Goal: Task Accomplishment & Management: Manage account settings

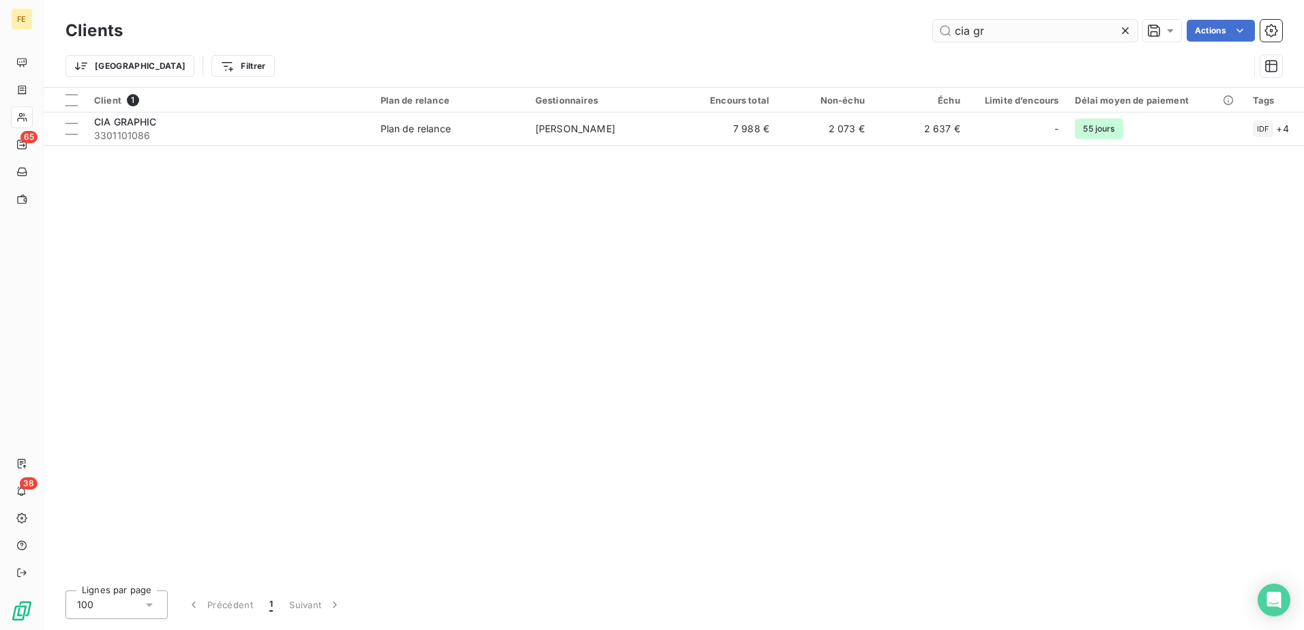
click at [1127, 29] on icon at bounding box center [1125, 31] width 14 height 14
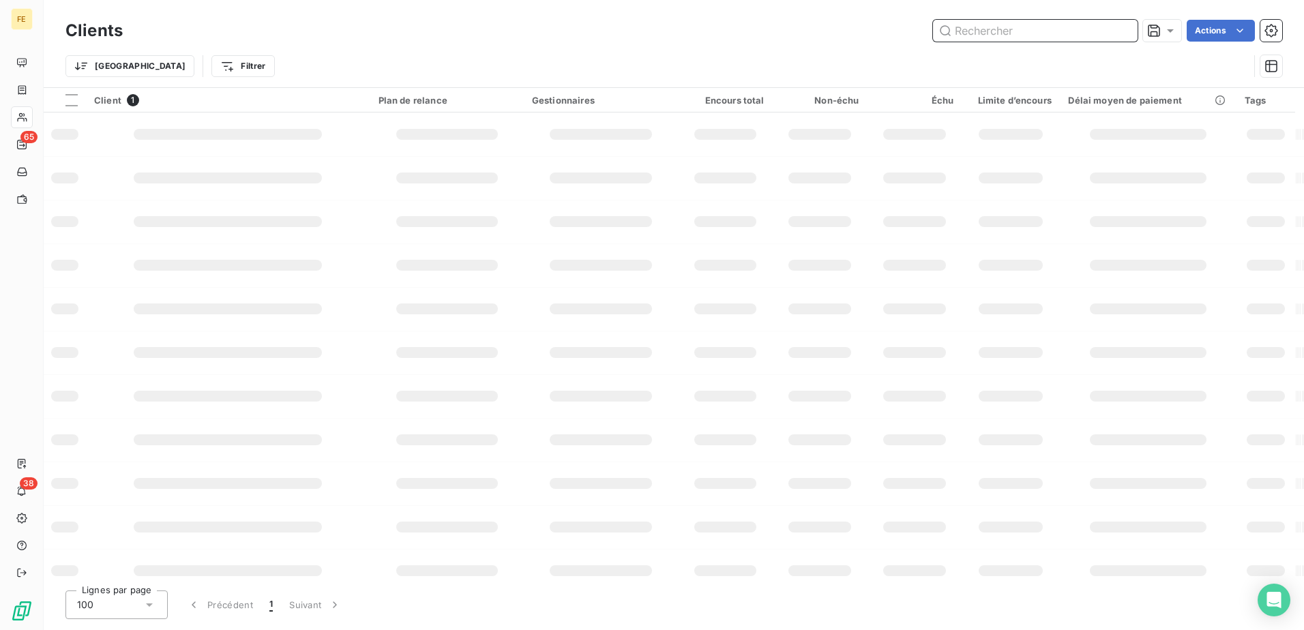
click at [992, 29] on input "text" at bounding box center [1035, 31] width 205 height 22
type input "[PERSON_NAME]"
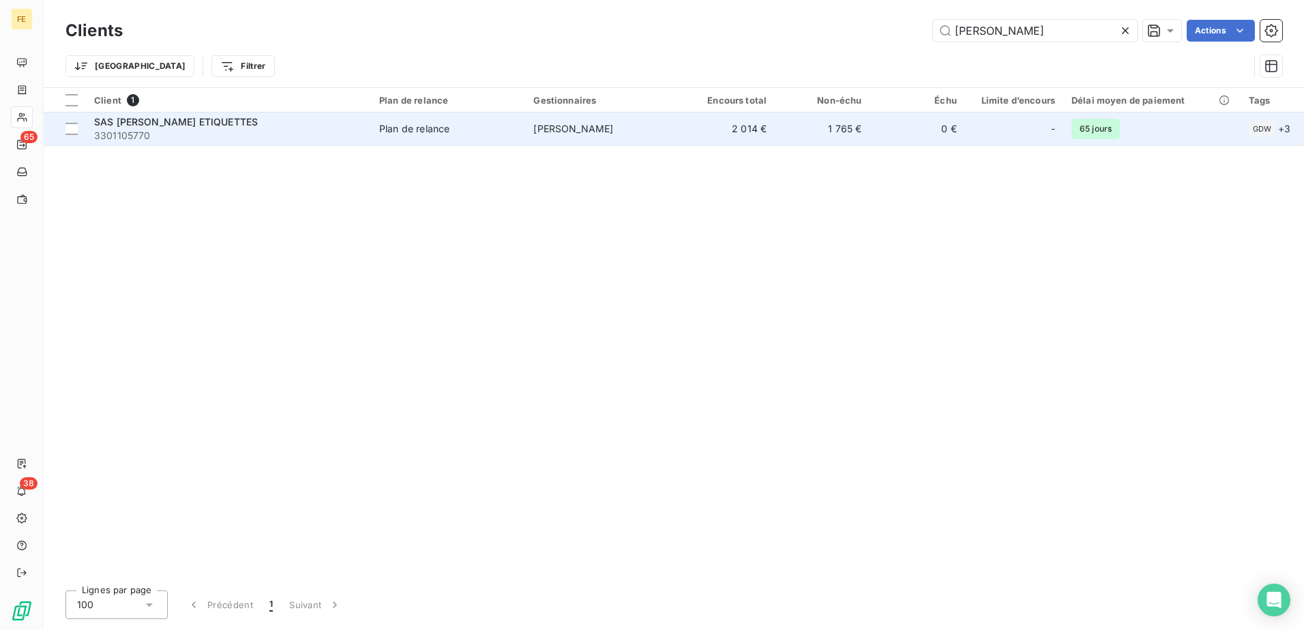
click at [909, 121] on td "0 €" at bounding box center [917, 129] width 95 height 33
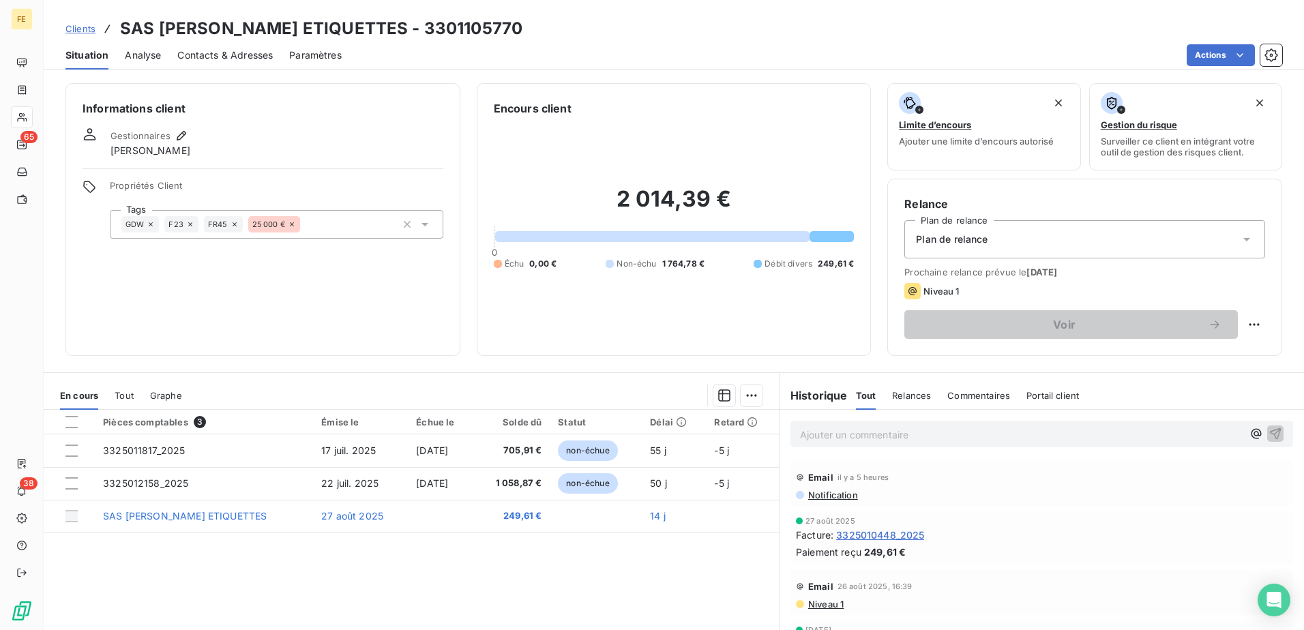
click at [177, 42] on div "Contacts & Adresses" at bounding box center [224, 55] width 95 height 29
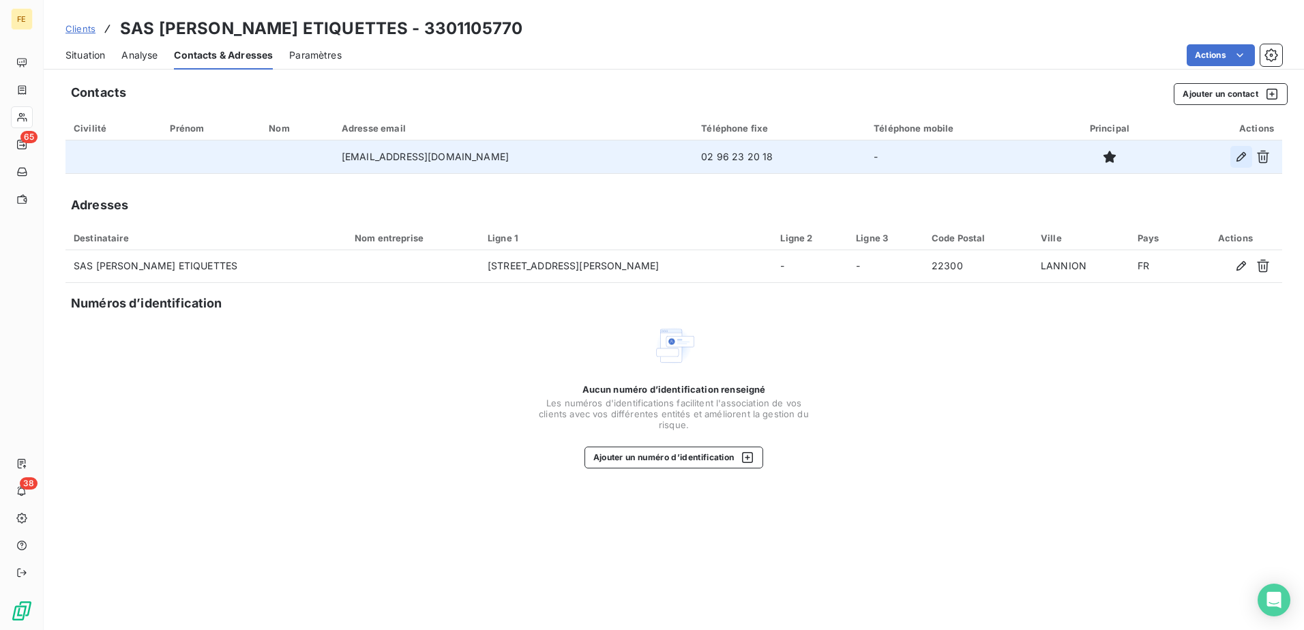
click at [1241, 156] on icon "button" at bounding box center [1241, 157] width 14 height 14
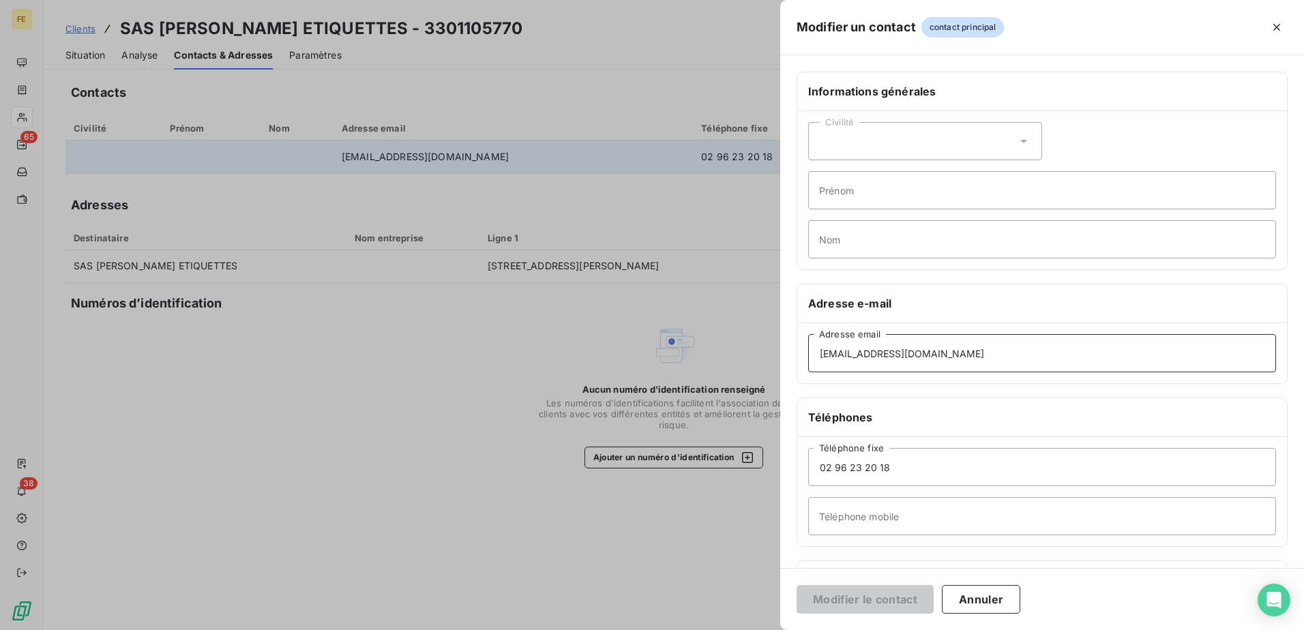
drag, startPoint x: 988, startPoint y: 352, endPoint x: 376, endPoint y: 398, distance: 612.8
click at [376, 629] on div "Modifier un contact contact principal Informations générales Civilité Prénom No…" at bounding box center [652, 630] width 1304 height 0
paste input "compta"
type input "[EMAIL_ADDRESS][DOMAIN_NAME]"
click at [870, 589] on button "Modifier le contact" at bounding box center [865, 599] width 137 height 29
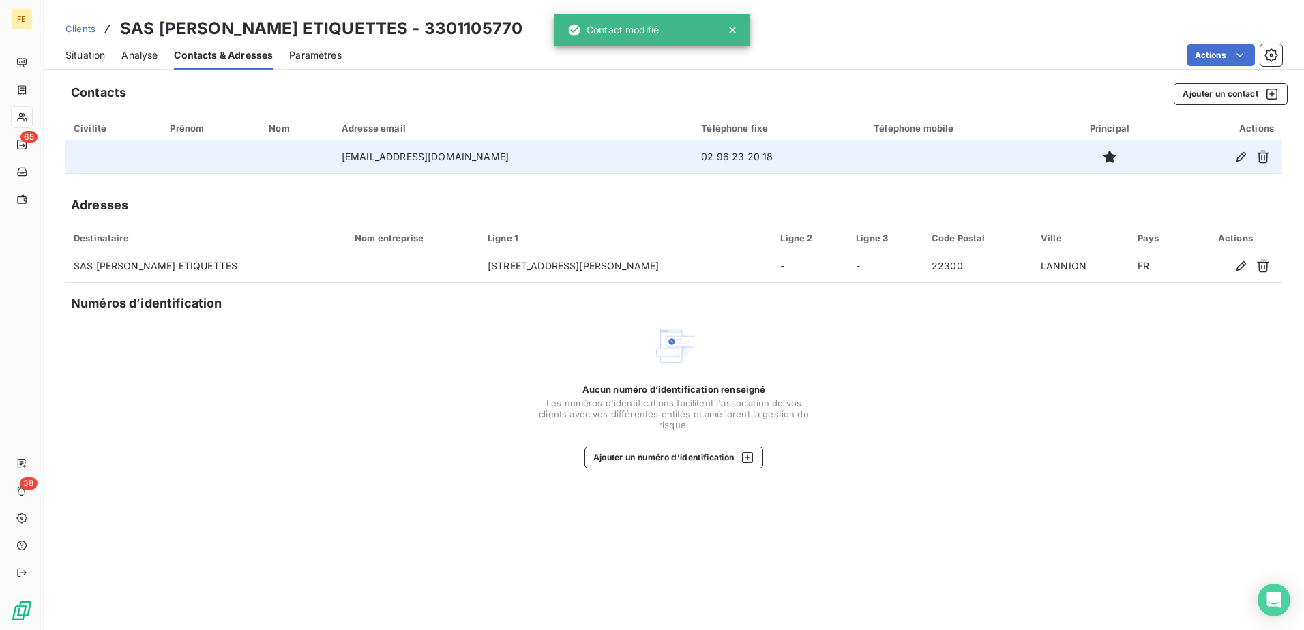
drag, startPoint x: 98, startPoint y: 42, endPoint x: 97, endPoint y: 53, distance: 10.9
click at [98, 41] on div "Situation" at bounding box center [85, 55] width 40 height 29
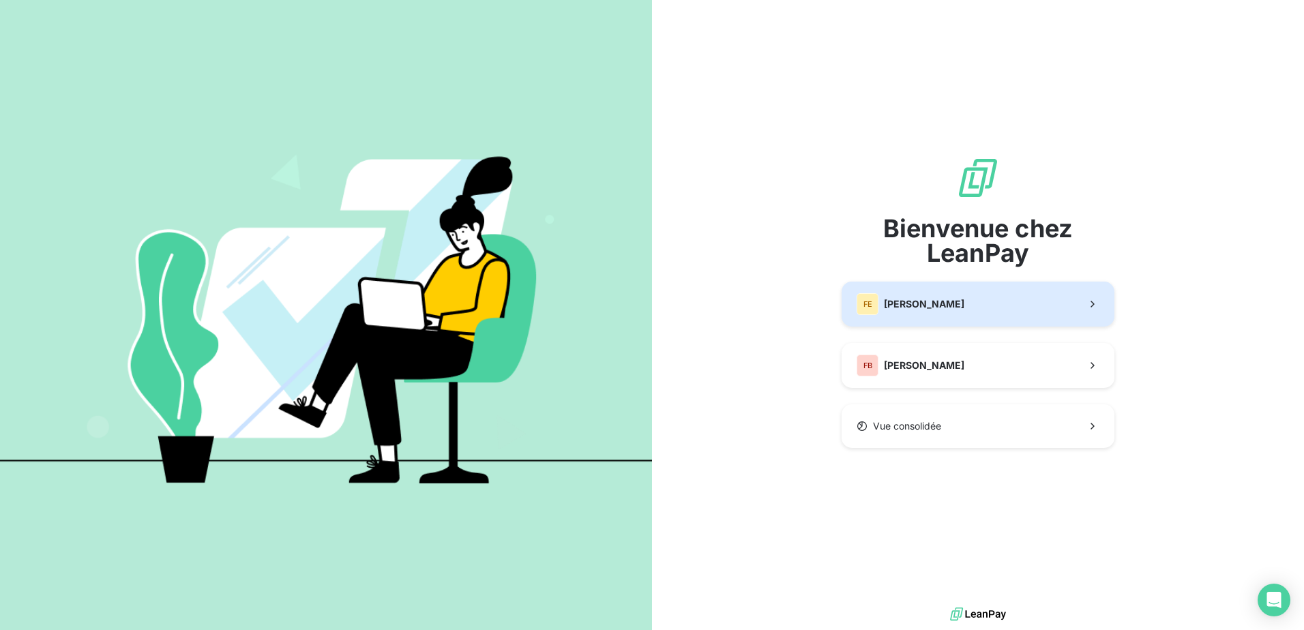
click at [959, 303] on button "FE Fedrigoni" at bounding box center [978, 304] width 273 height 45
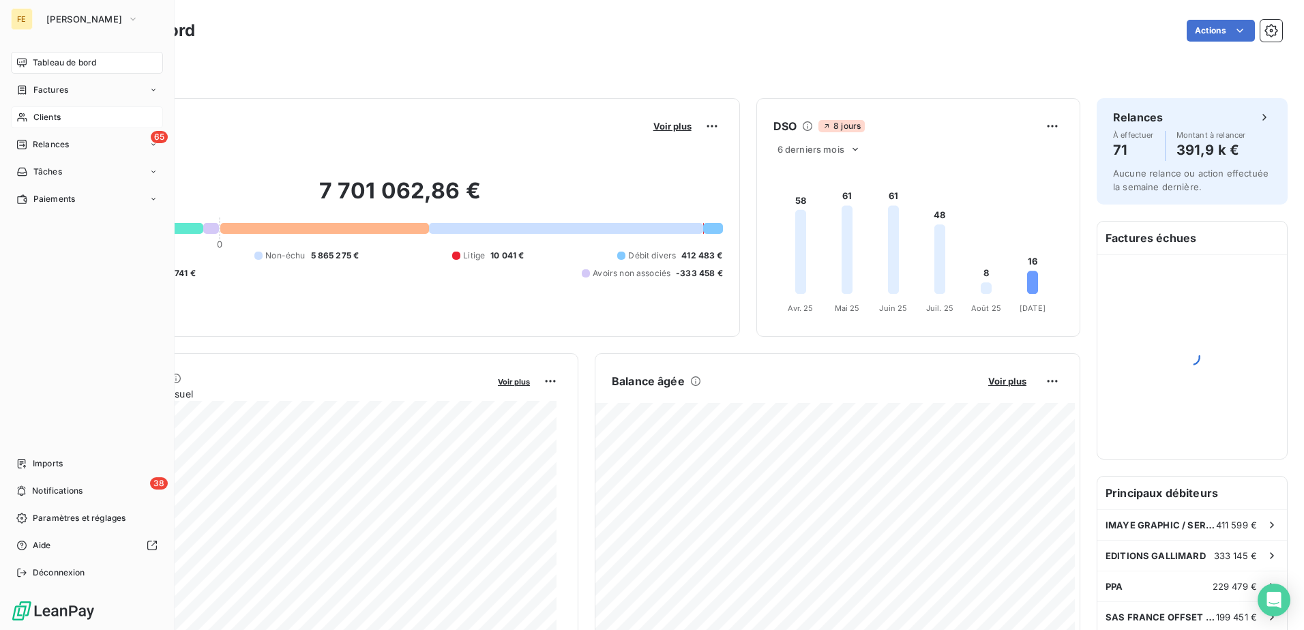
click at [33, 110] on div "Clients" at bounding box center [87, 117] width 152 height 22
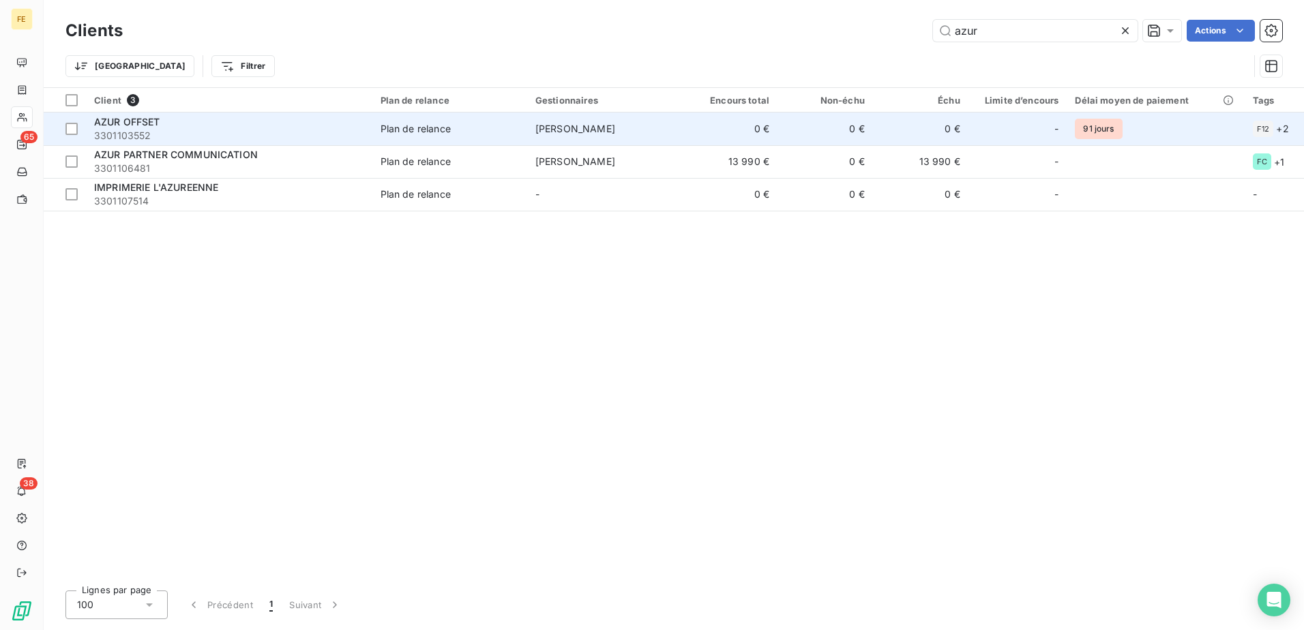
type input "azur"
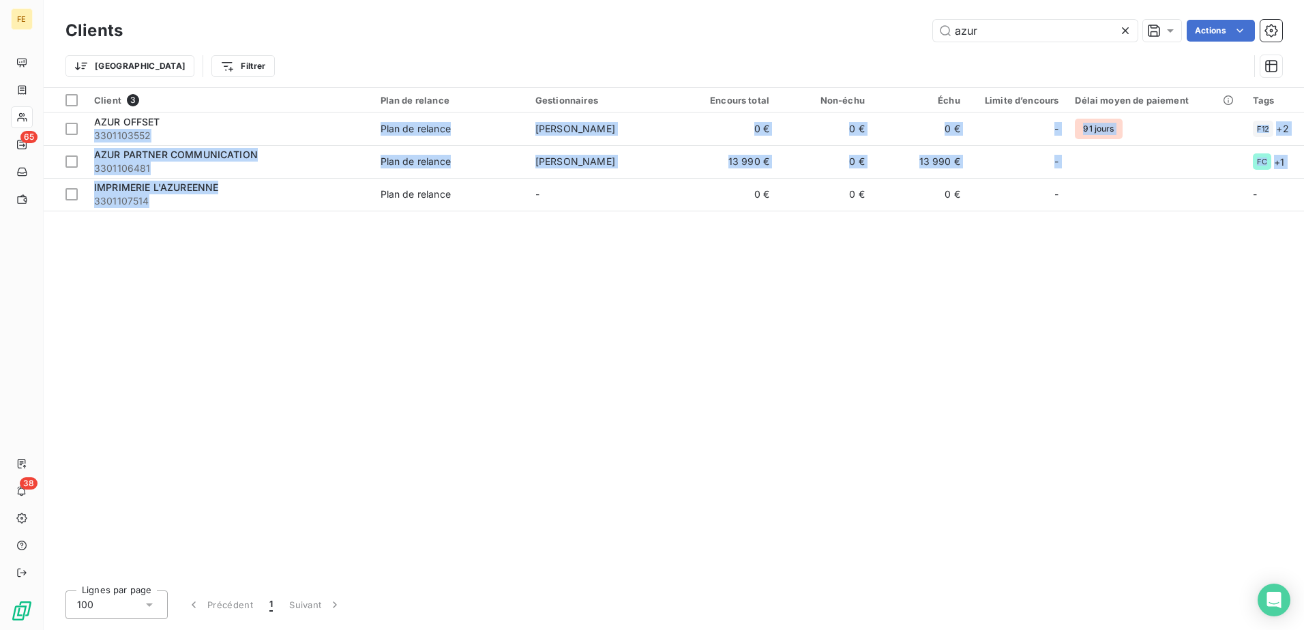
drag, startPoint x: 257, startPoint y: 119, endPoint x: 300, endPoint y: 224, distance: 112.8
click at [300, 224] on div "Client 3 Plan de relance Gestionnaires Encours total Non-échu Échu Limite d’enc…" at bounding box center [674, 334] width 1260 height 492
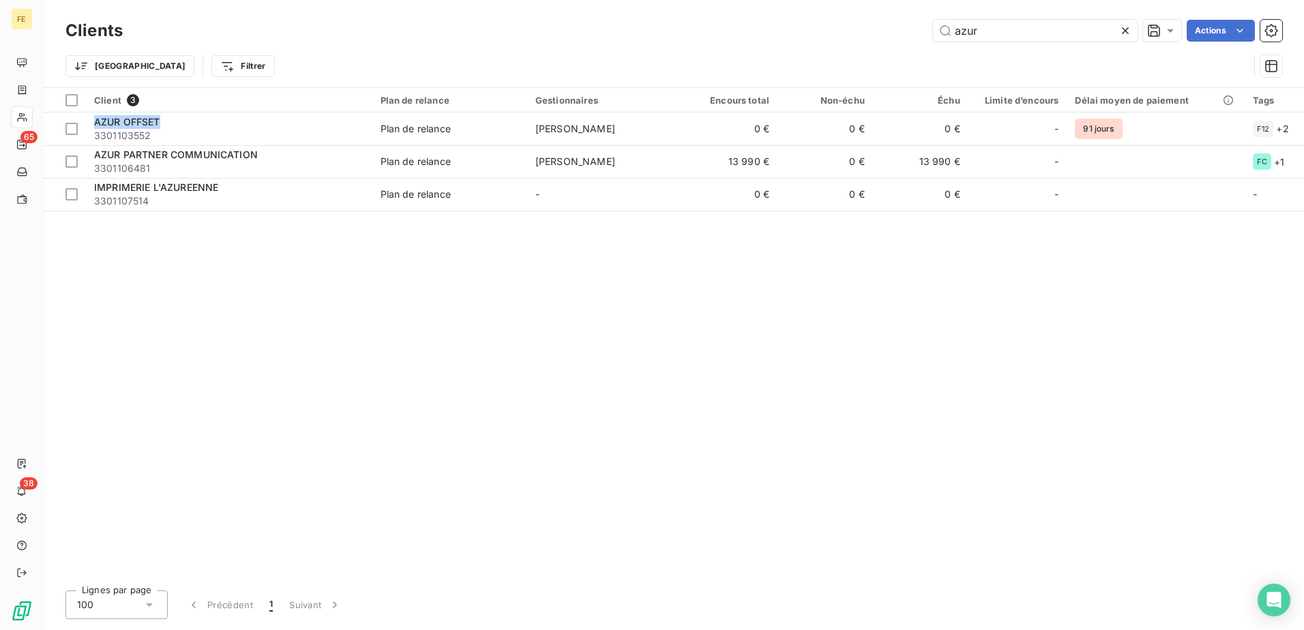
drag, startPoint x: 300, startPoint y: 224, endPoint x: 296, endPoint y: 284, distance: 60.2
click at [296, 284] on div "Client 3 Plan de relance Gestionnaires Encours total Non-échu Échu Limite d’enc…" at bounding box center [674, 334] width 1260 height 492
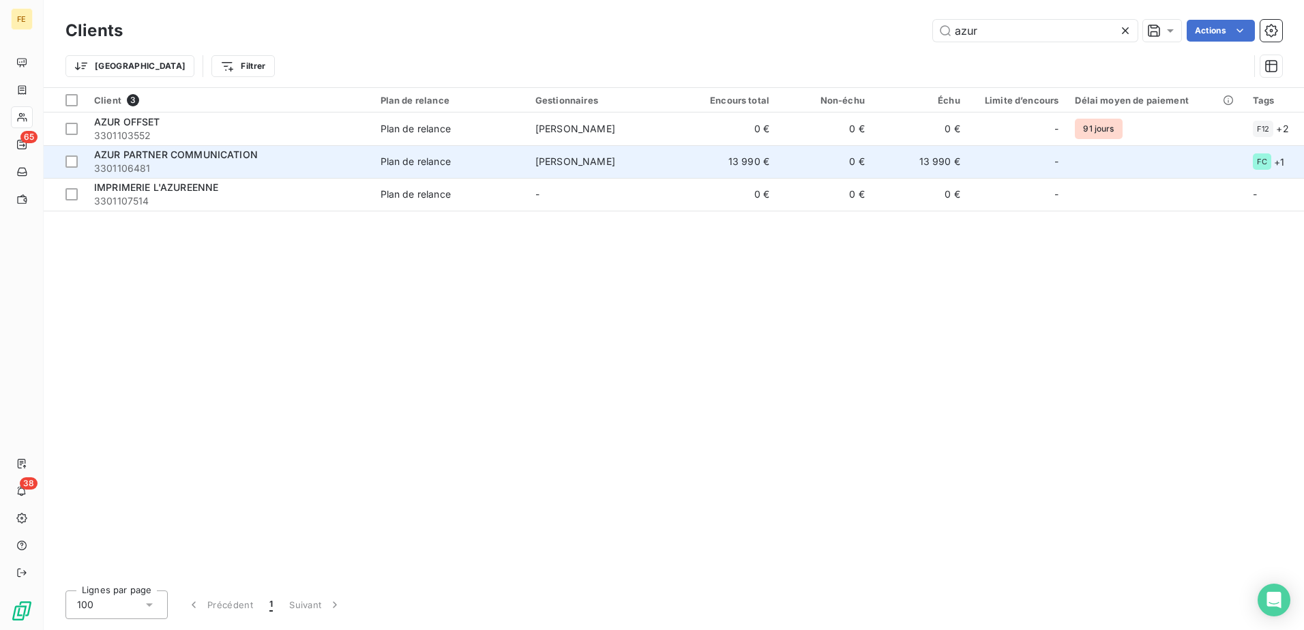
click at [276, 159] on div "AZUR PARTNER COMMUNICATION" at bounding box center [229, 155] width 270 height 14
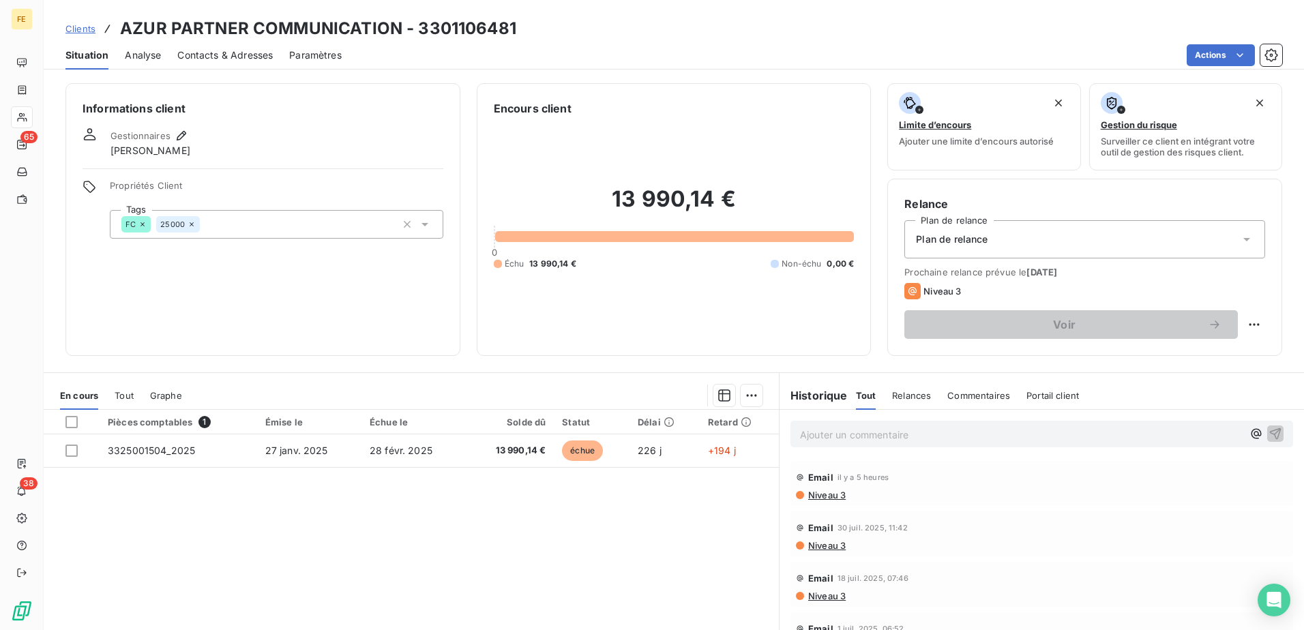
click at [254, 55] on span "Contacts & Adresses" at bounding box center [224, 55] width 95 height 14
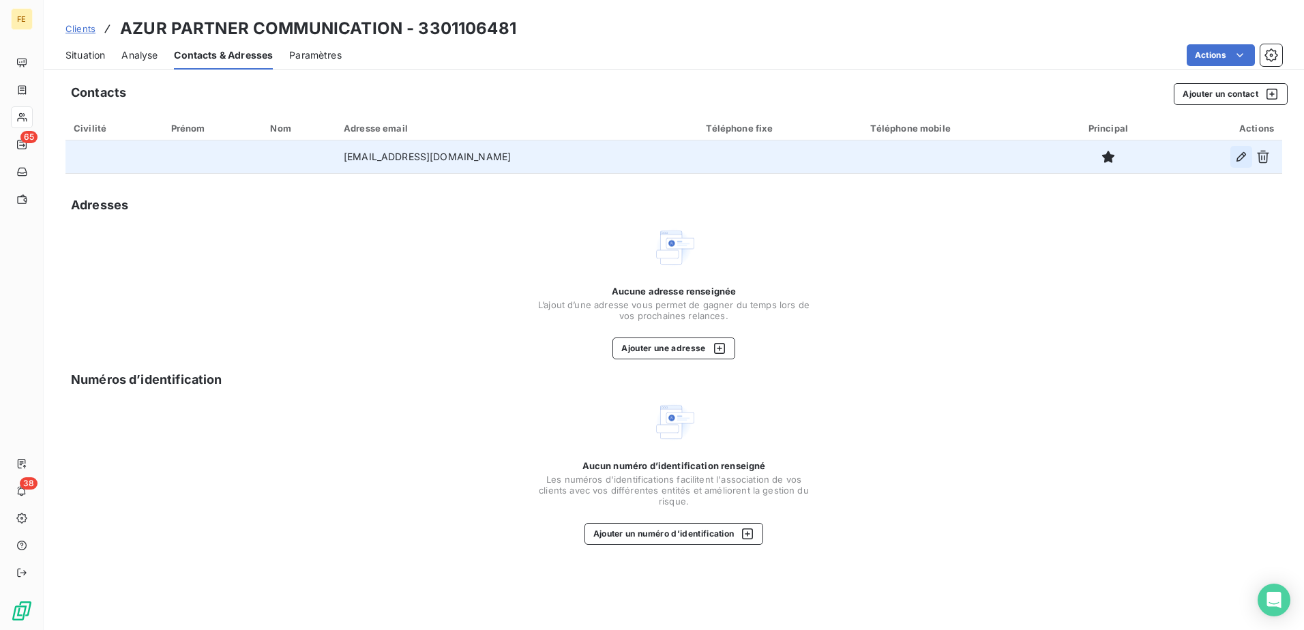
click at [1238, 161] on icon "button" at bounding box center [1241, 157] width 10 height 10
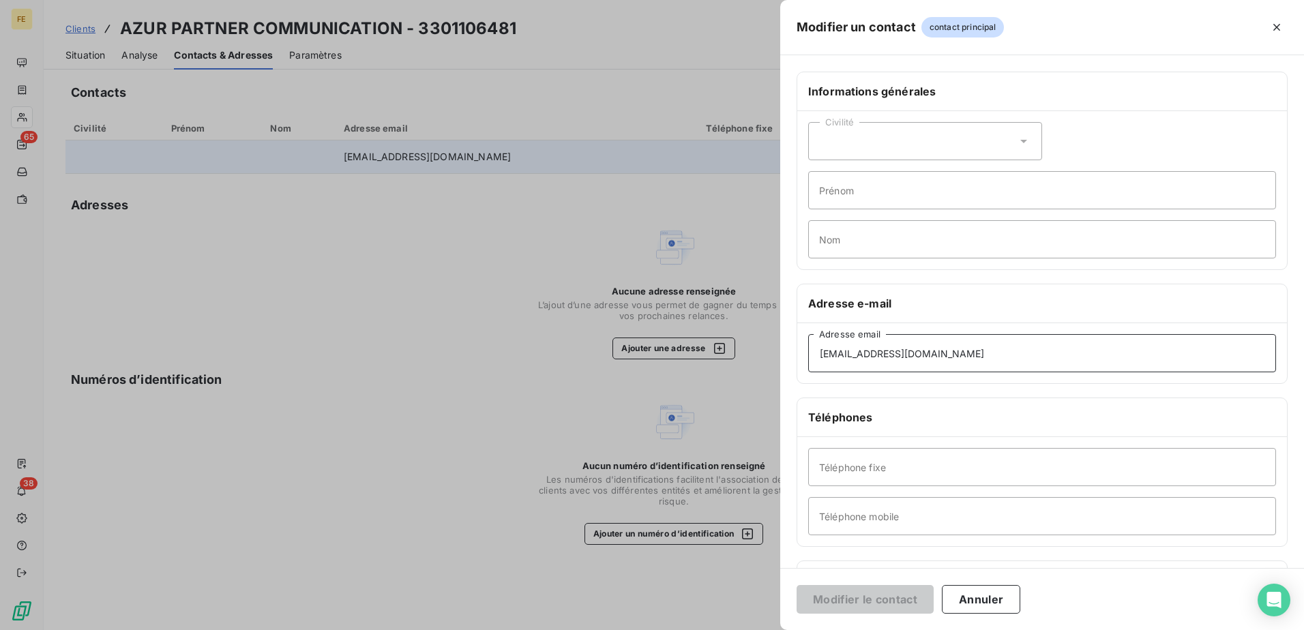
drag, startPoint x: 979, startPoint y: 359, endPoint x: 254, endPoint y: 404, distance: 727.0
click at [308, 629] on div "Modifier un contact contact principal Informations générales Civilité Prénom No…" at bounding box center [652, 630] width 1304 height 0
paste input "lo"
type input "s.lo@azurpartner.fr"
click at [867, 608] on button "Modifier le contact" at bounding box center [865, 599] width 137 height 29
